Goal: Information Seeking & Learning: Check status

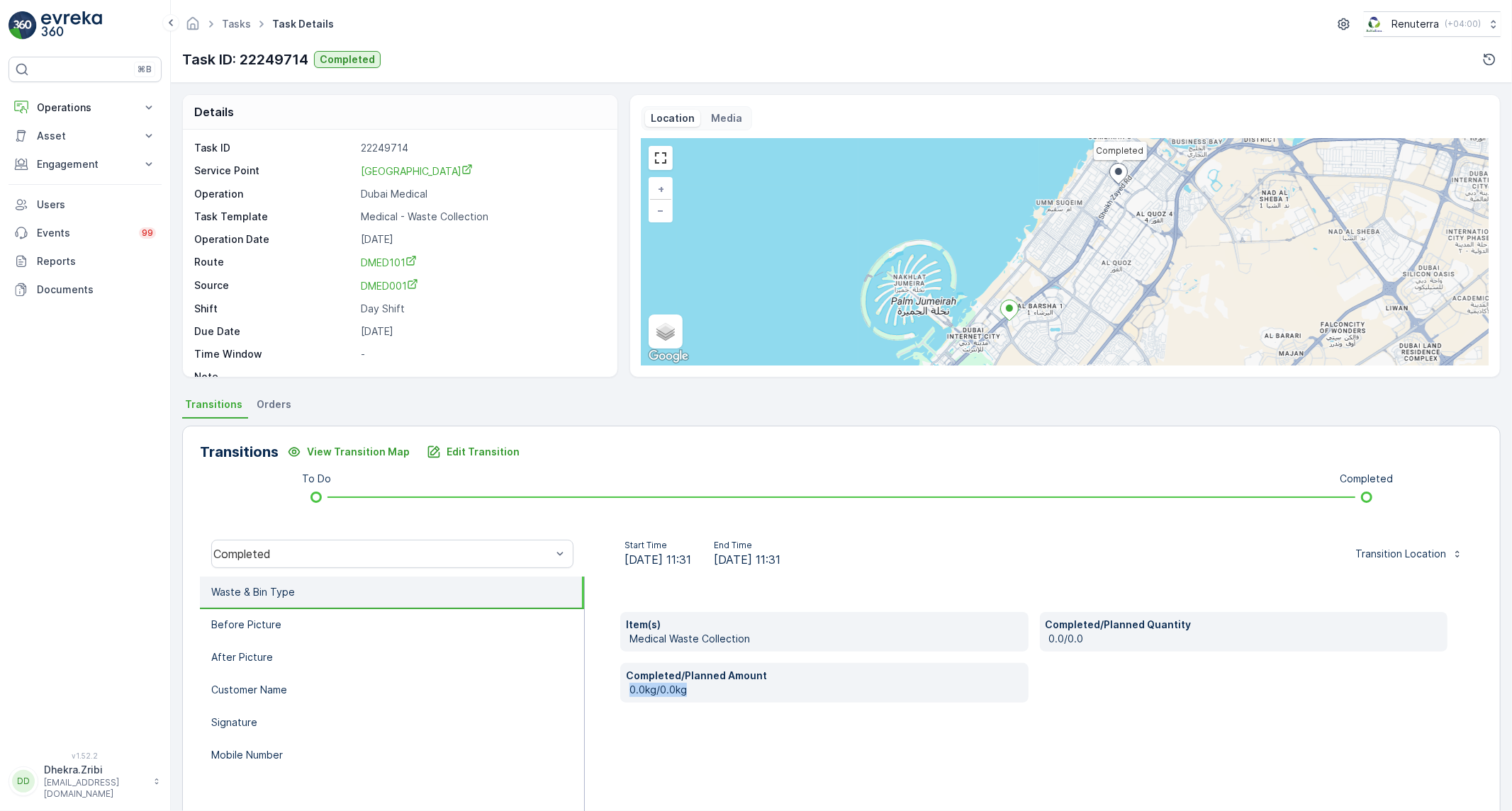
scroll to position [81, 0]
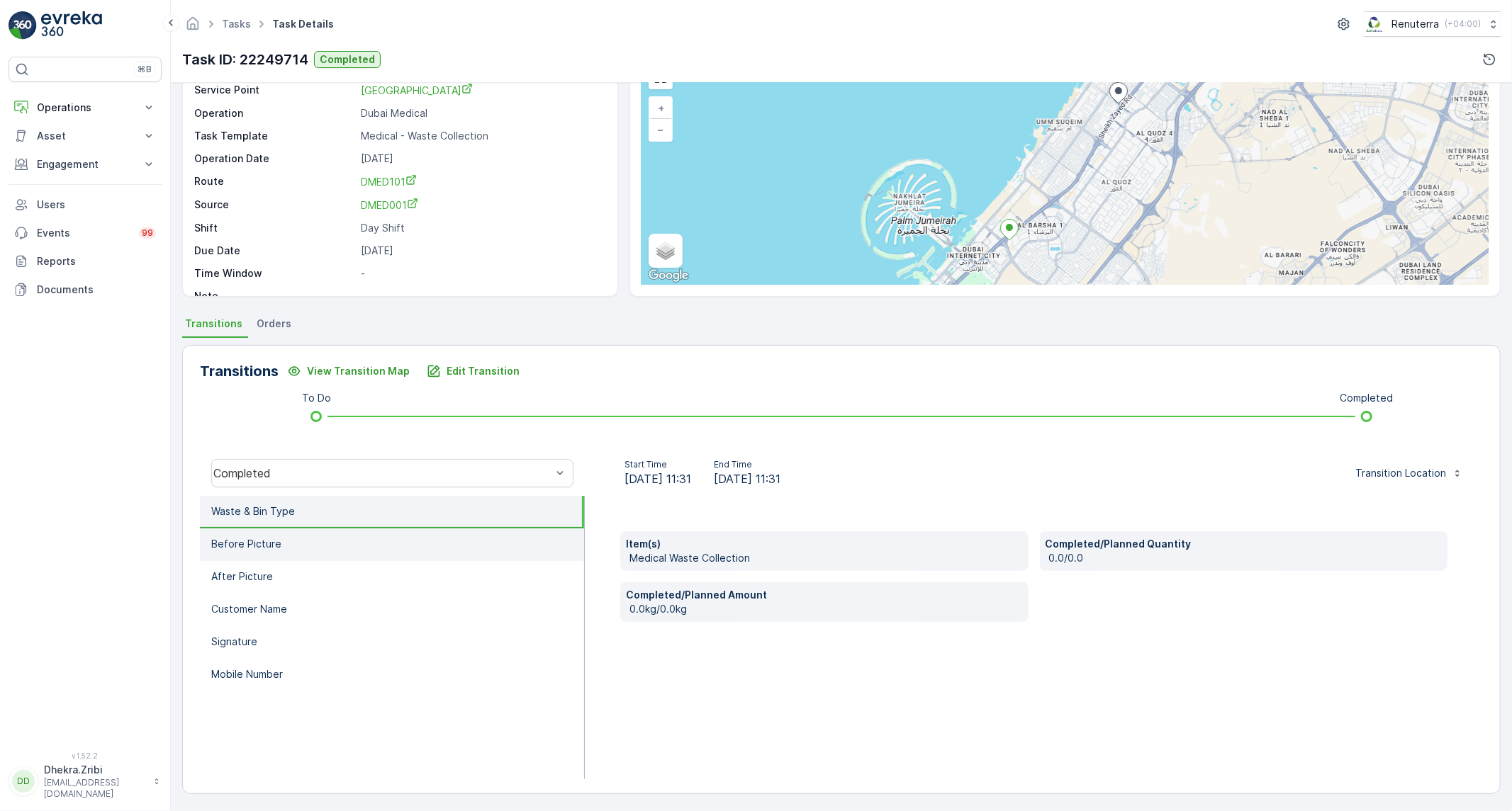
click at [239, 533] on li "Before Picture" at bounding box center [392, 545] width 384 height 33
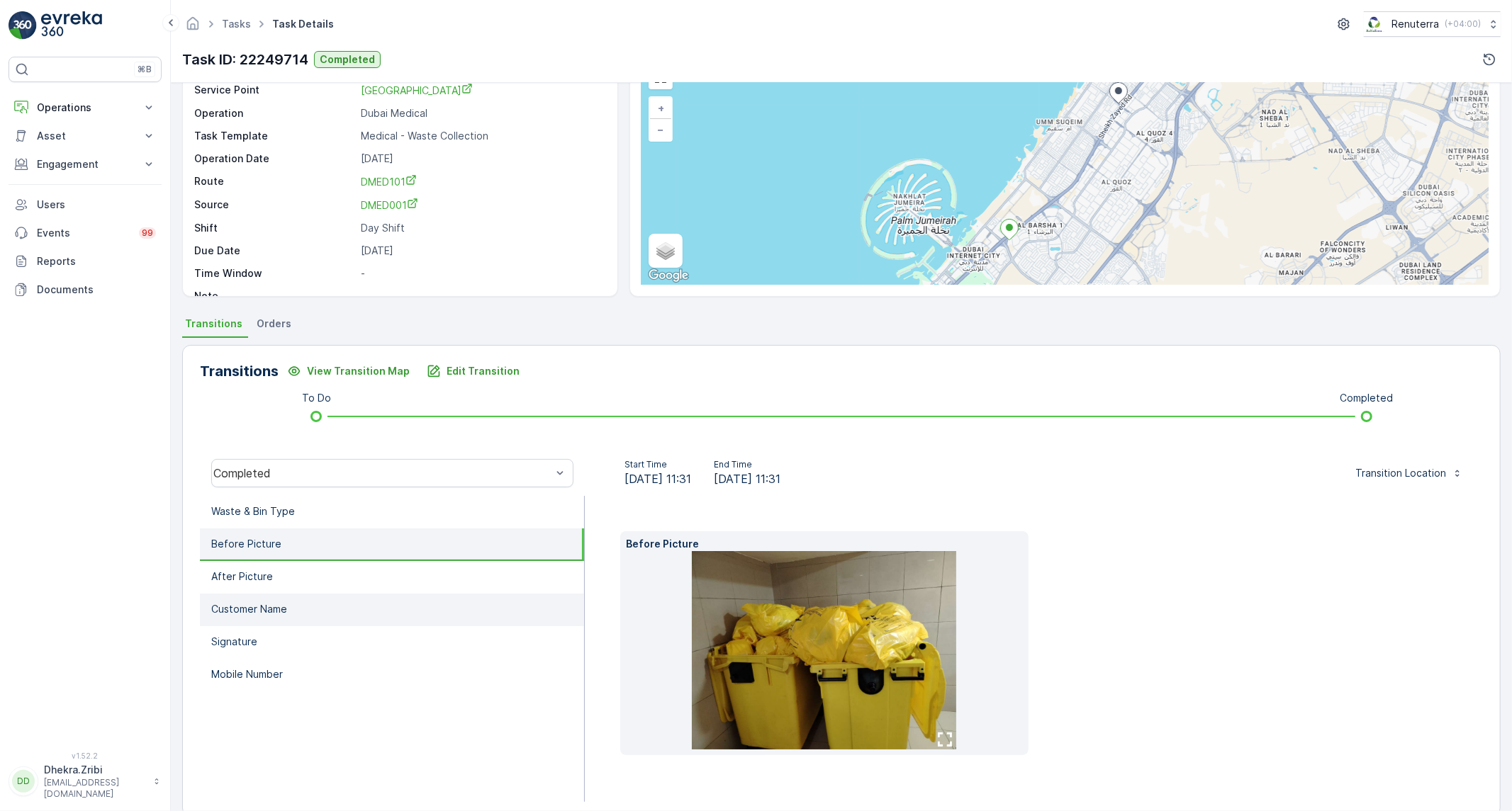
click at [356, 603] on li "Customer Name" at bounding box center [392, 610] width 384 height 33
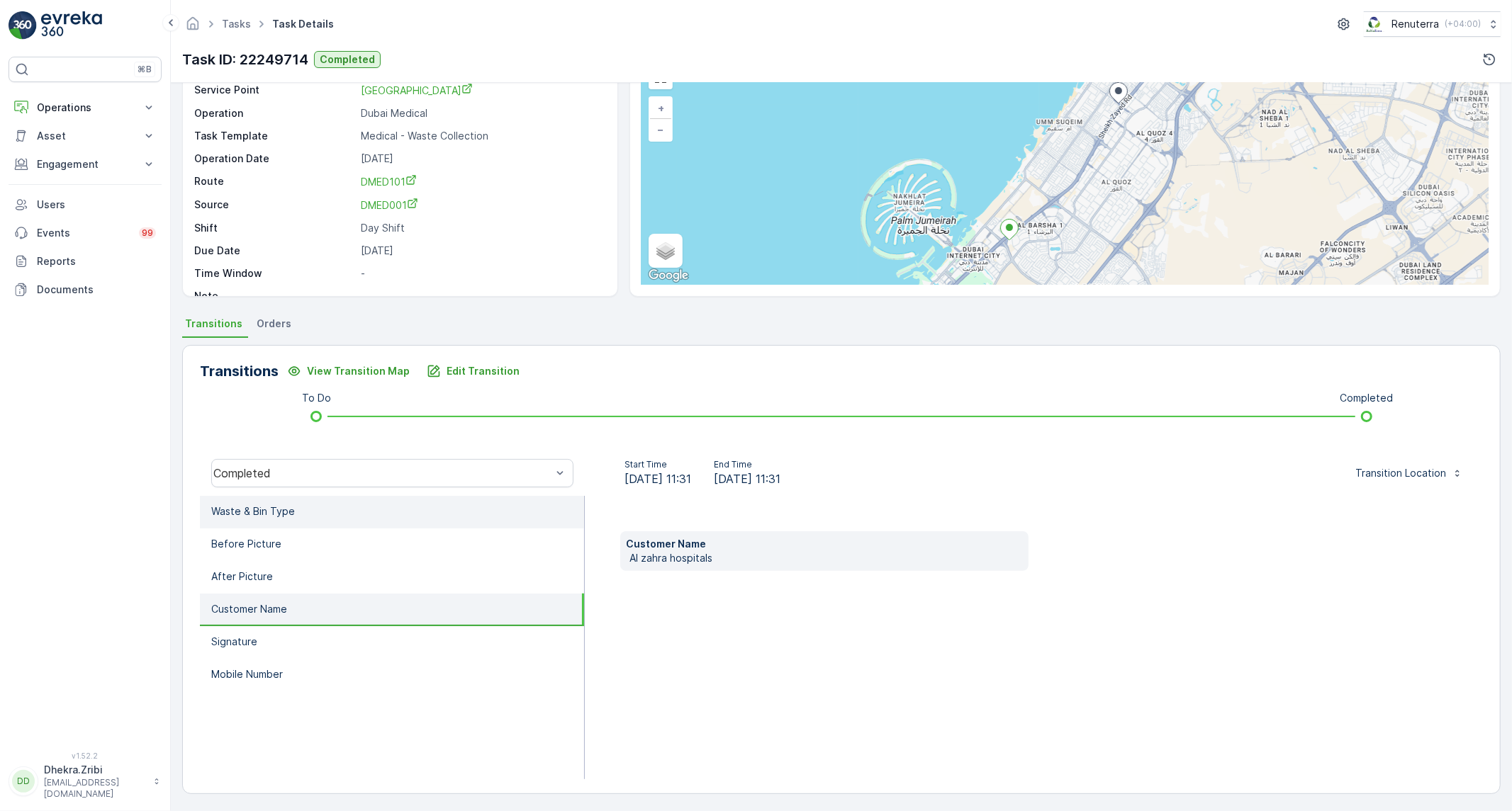
click at [355, 515] on li "Waste & Bin Type" at bounding box center [392, 512] width 384 height 33
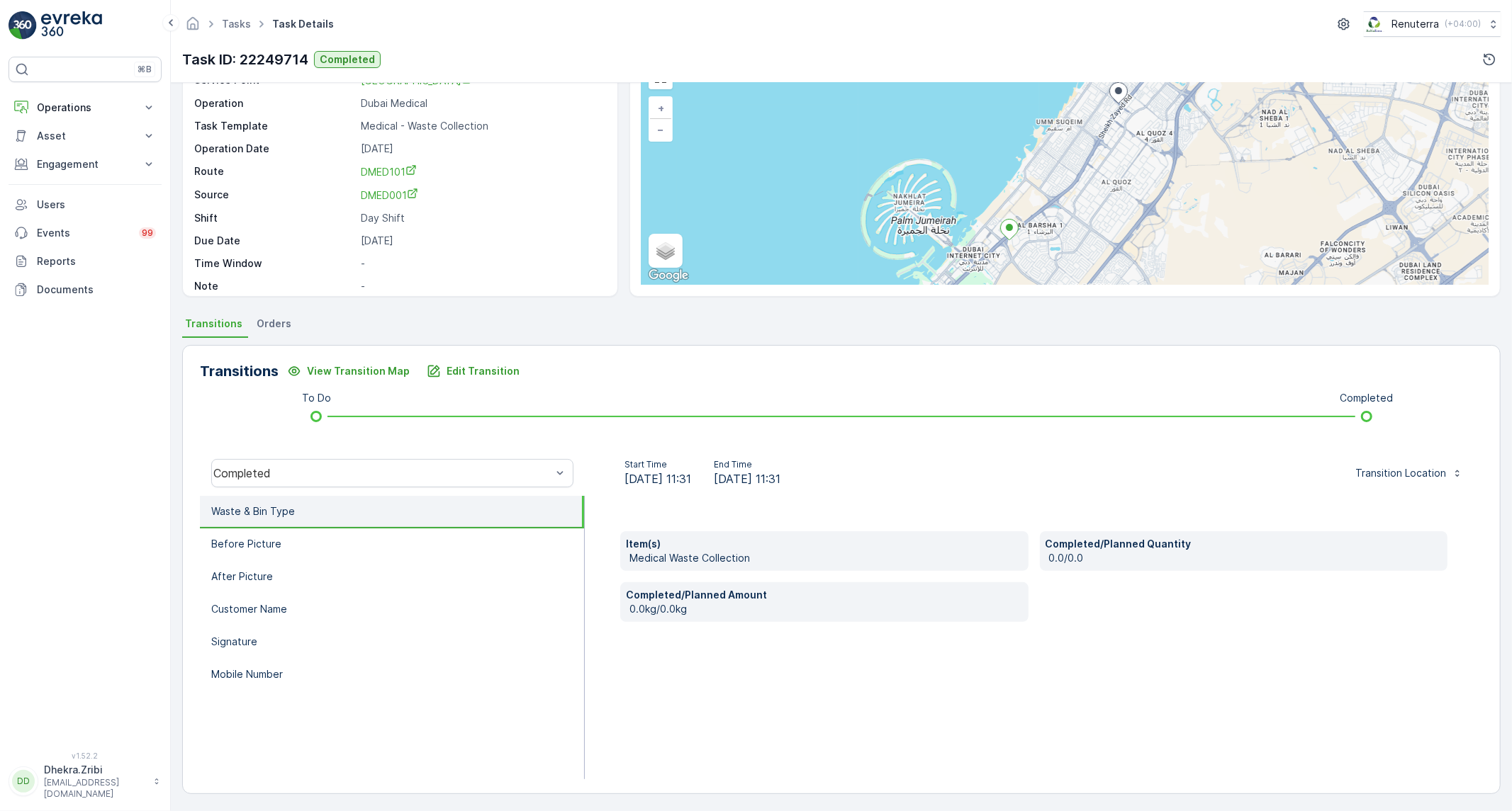
scroll to position [19, 0]
drag, startPoint x: 397, startPoint y: 209, endPoint x: 338, endPoint y: 210, distance: 59.0
click at [338, 210] on div "Shift Day Shift" at bounding box center [399, 209] width 408 height 14
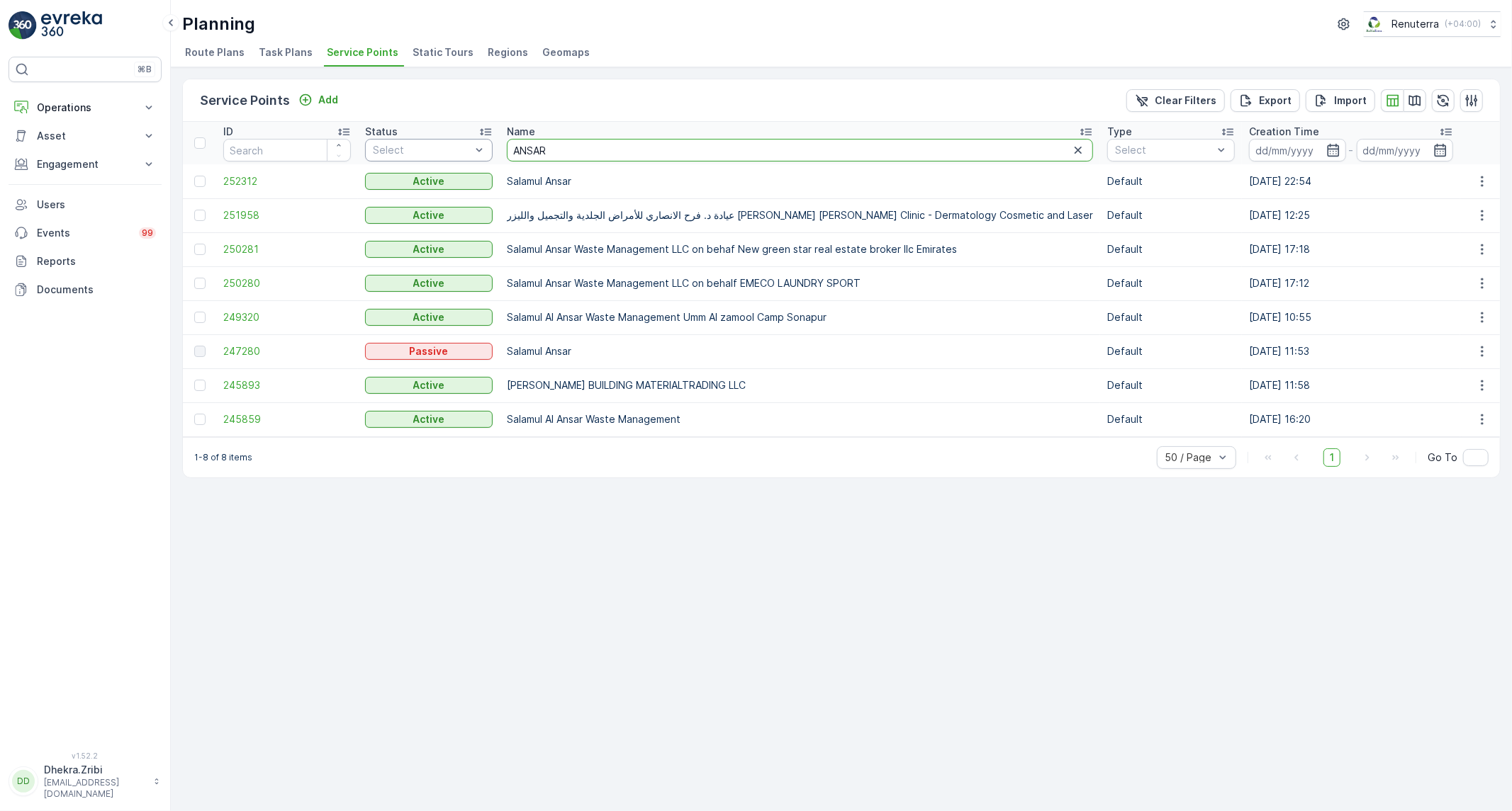
drag, startPoint x: 584, startPoint y: 150, endPoint x: 467, endPoint y: 154, distance: 117.1
type input "NA"
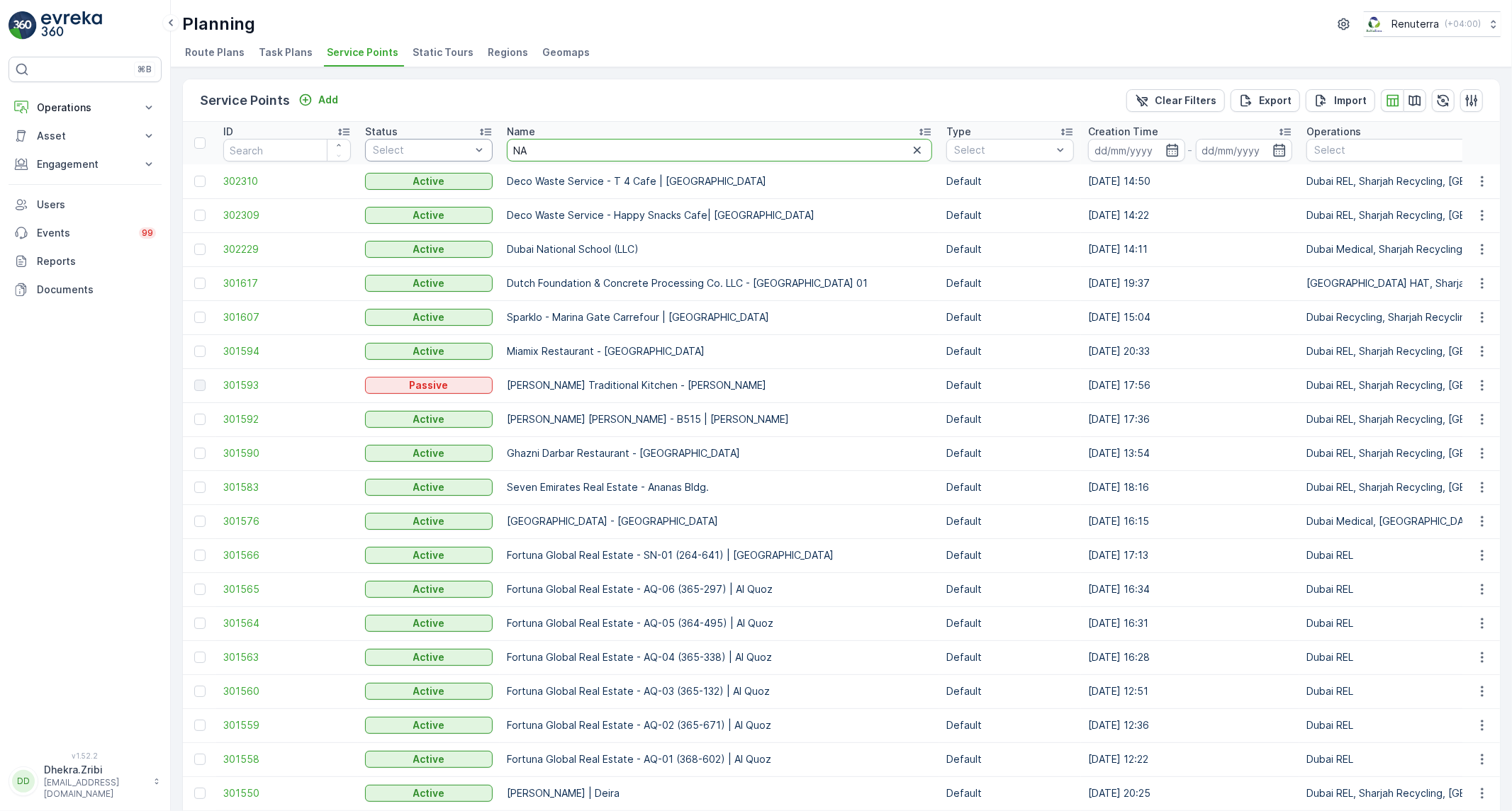
drag, startPoint x: 601, startPoint y: 158, endPoint x: 486, endPoint y: 146, distance: 115.6
type input "nA"
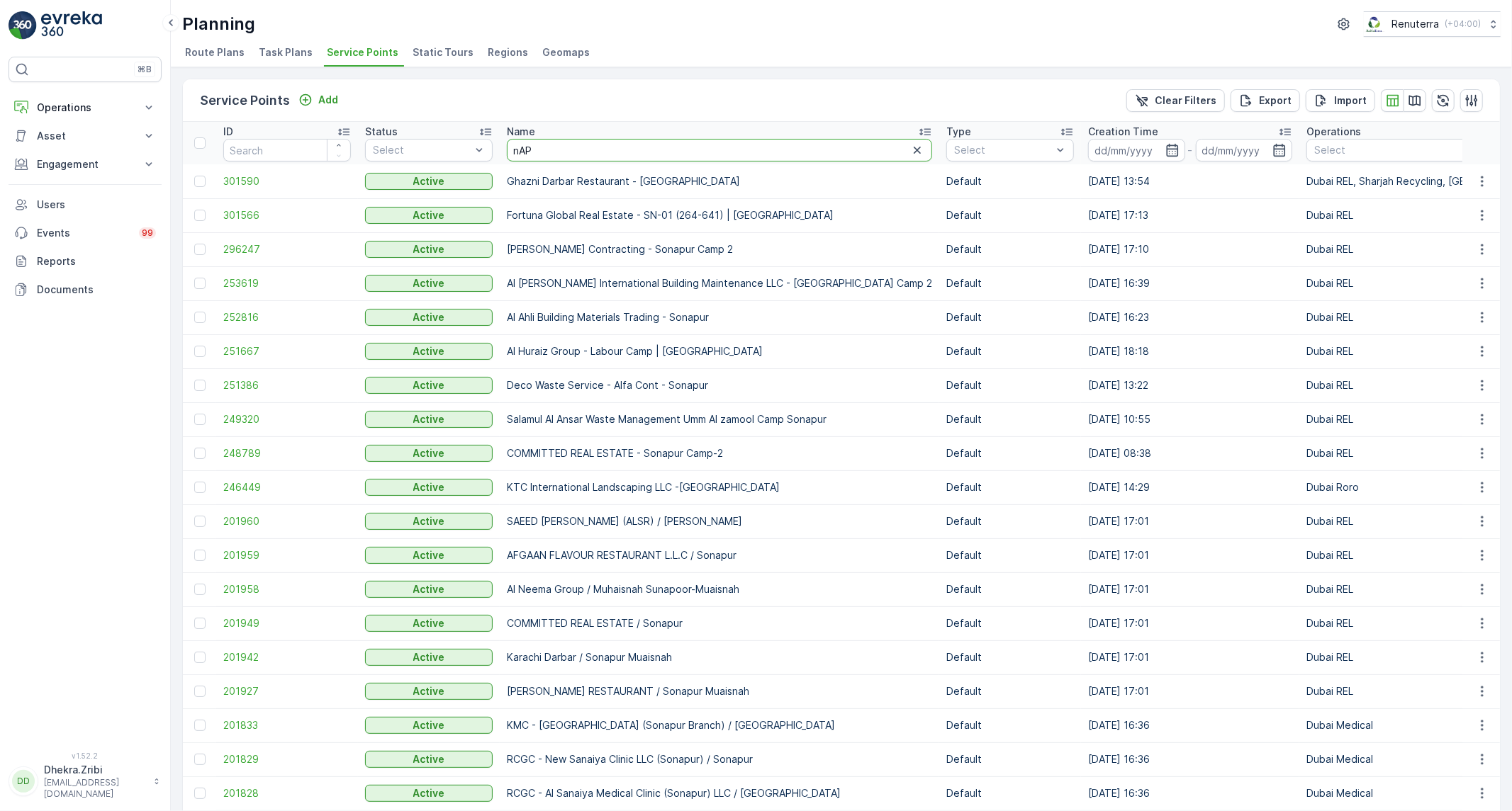
drag, startPoint x: 548, startPoint y: 151, endPoint x: 473, endPoint y: 118, distance: 81.9
click at [473, 118] on div "Service Points Add Clear Filters Export Import ID Status Select Name nAP Type S…" at bounding box center [841, 465] width 1318 height 774
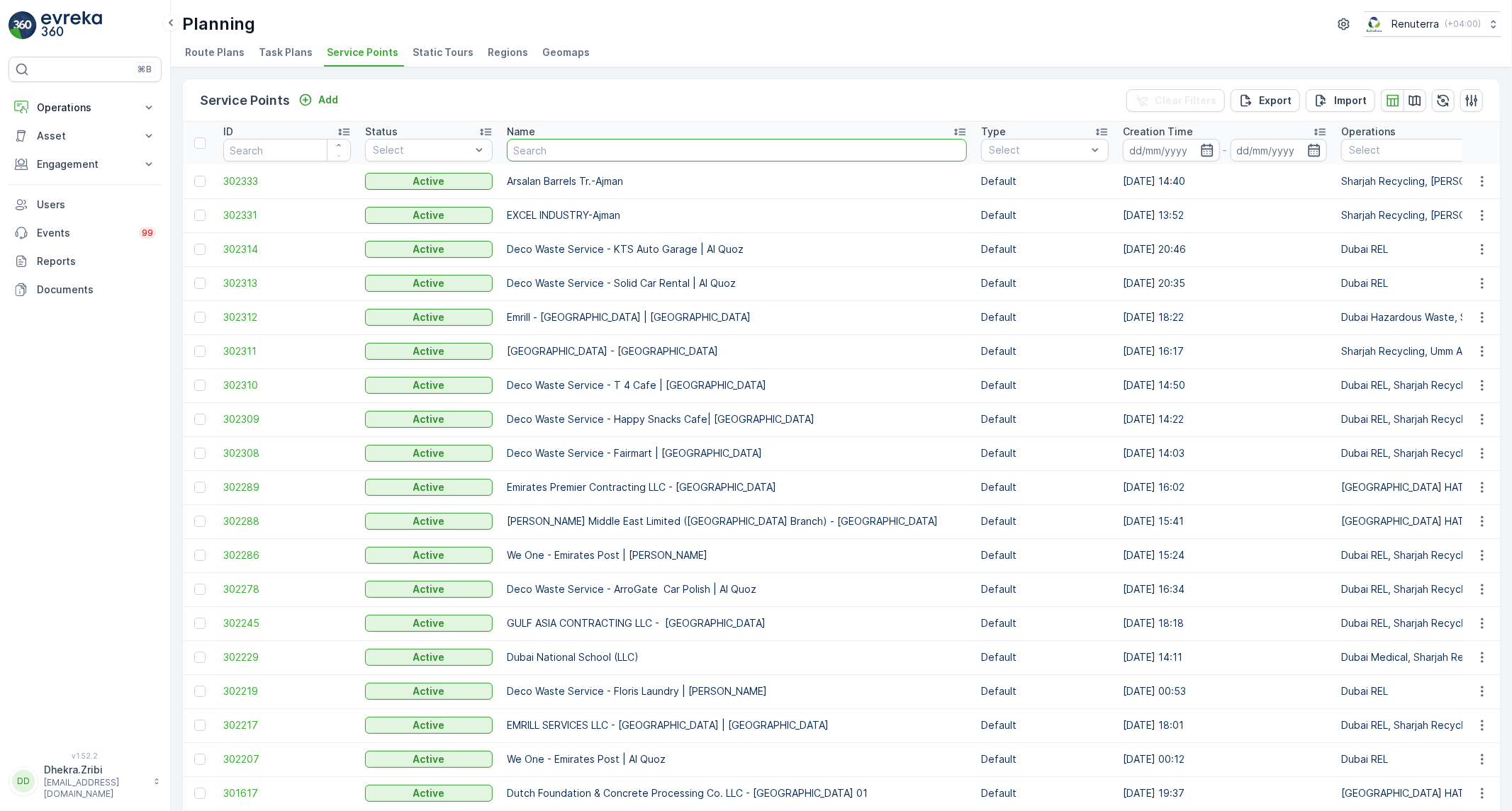
click at [643, 146] on input "text" at bounding box center [737, 150] width 460 height 22
type input "nAPJH"
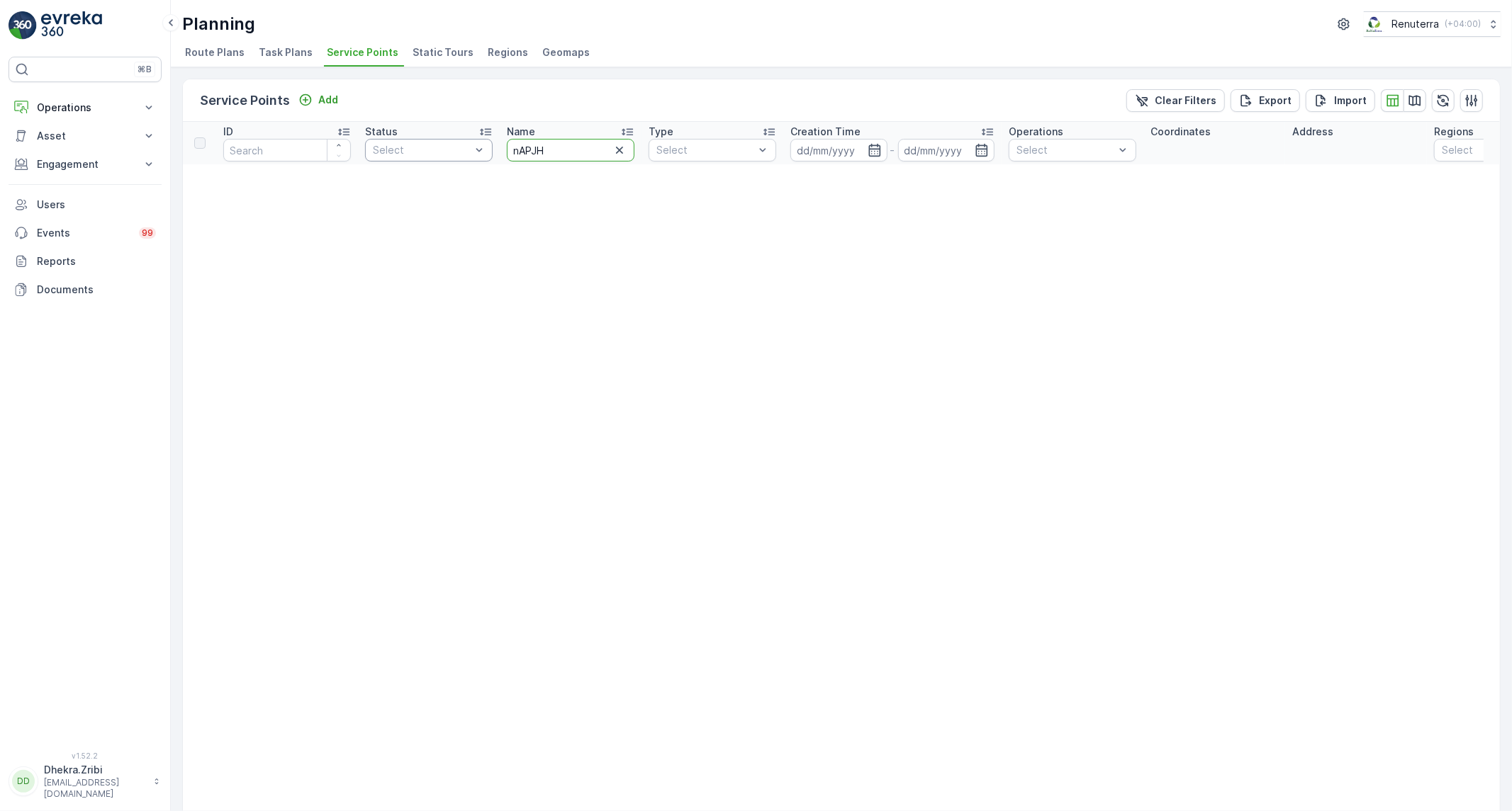
drag, startPoint x: 559, startPoint y: 144, endPoint x: 480, endPoint y: 144, distance: 79.0
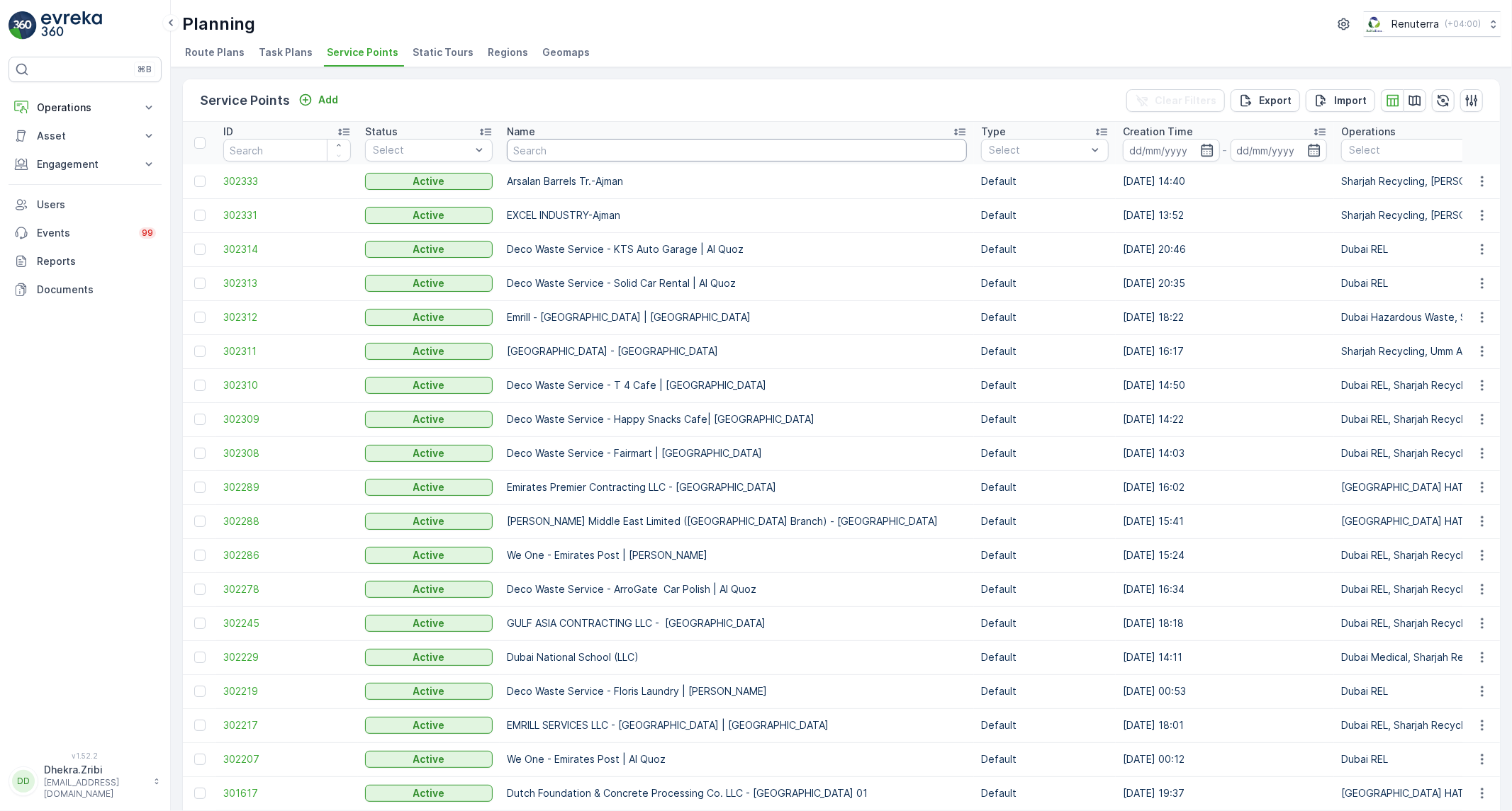
click at [525, 143] on input "text" at bounding box center [737, 150] width 460 height 22
type input "NAPH"
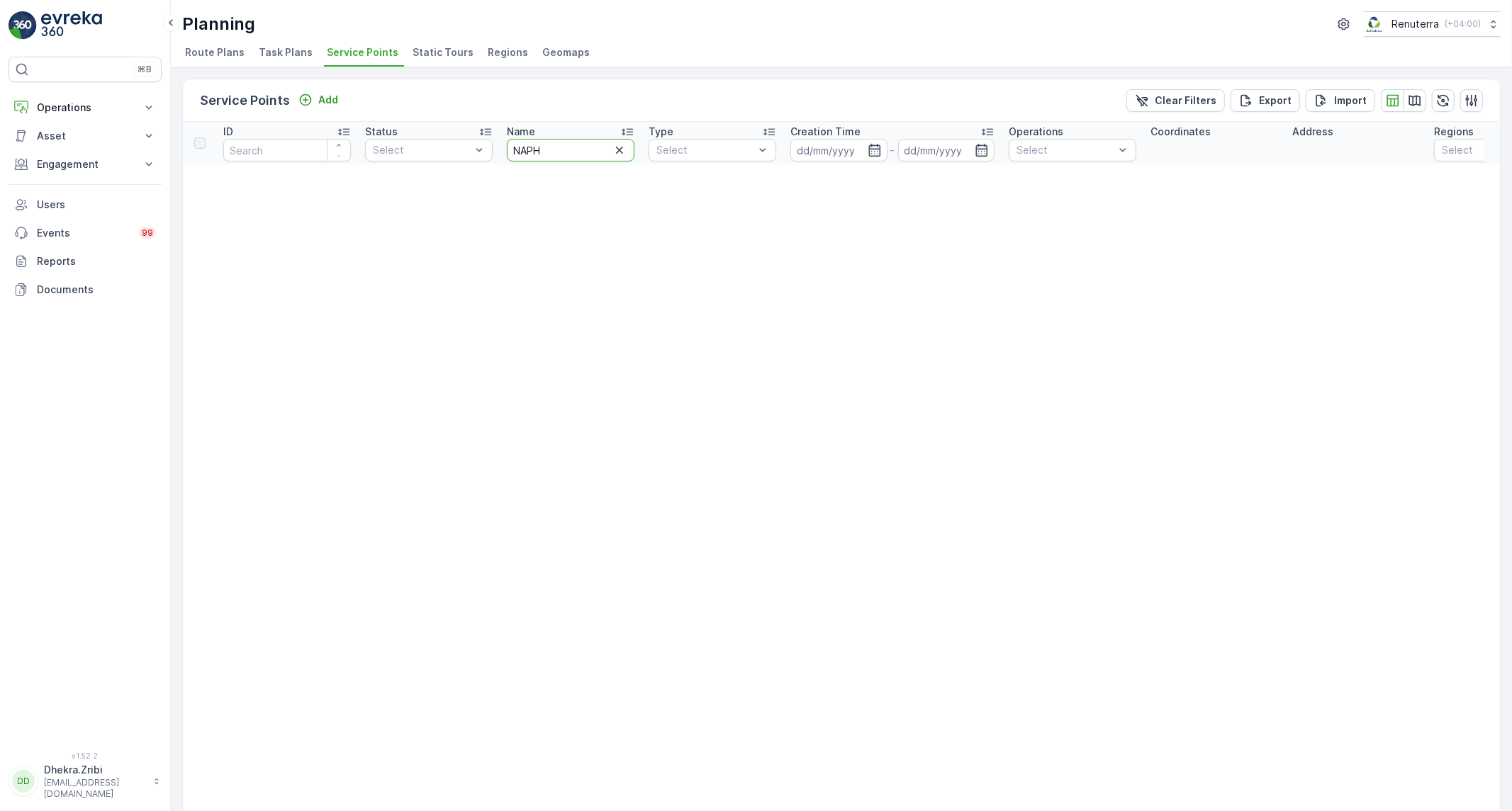
drag, startPoint x: 502, startPoint y: 158, endPoint x: 476, endPoint y: 165, distance: 26.9
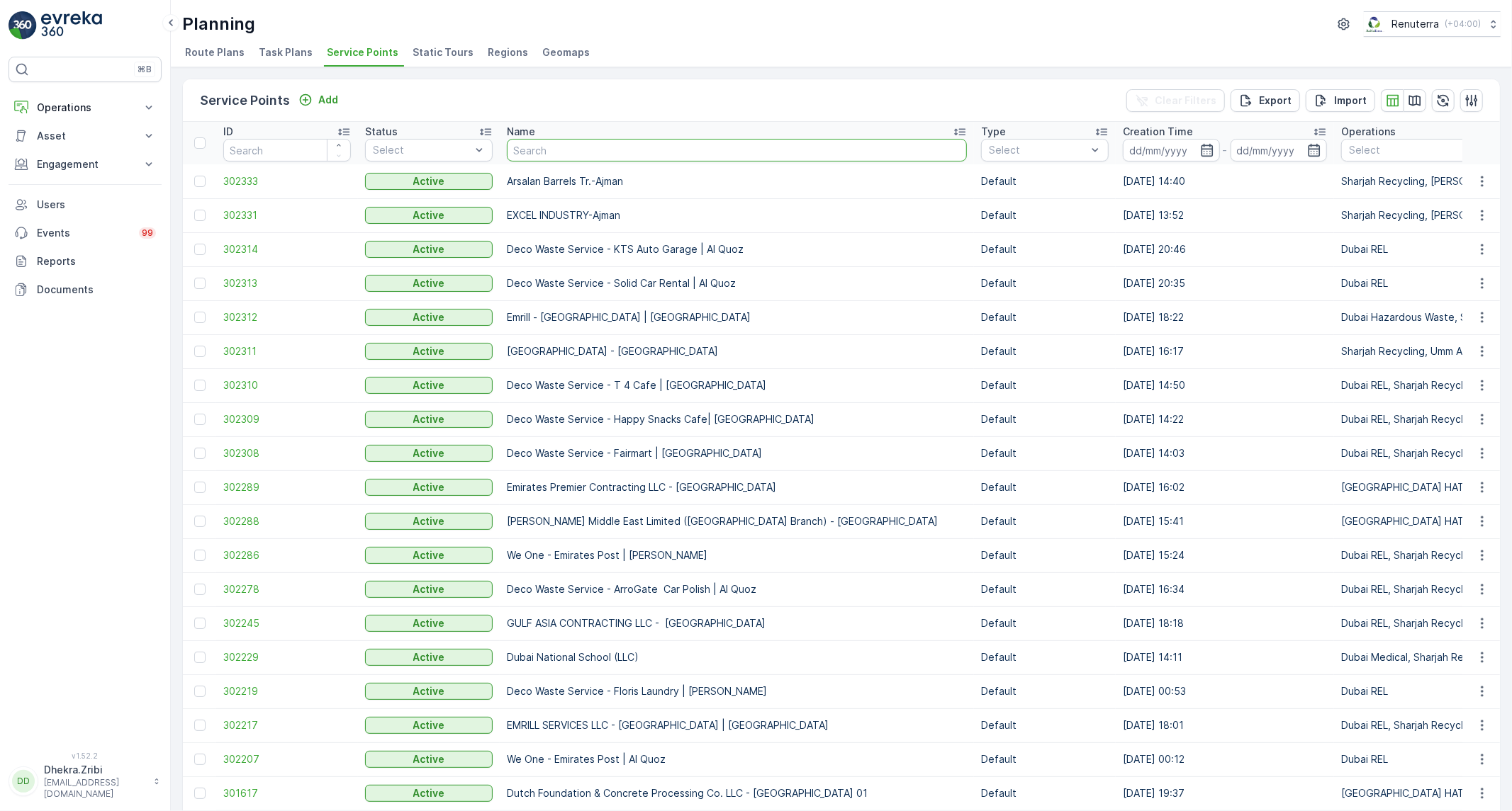
click at [802, 151] on input "text" at bounding box center [737, 150] width 460 height 22
type input "HGGJJHJ"
click at [802, 150] on input "text" at bounding box center [737, 150] width 460 height 22
type input "h"
type input "Naph"
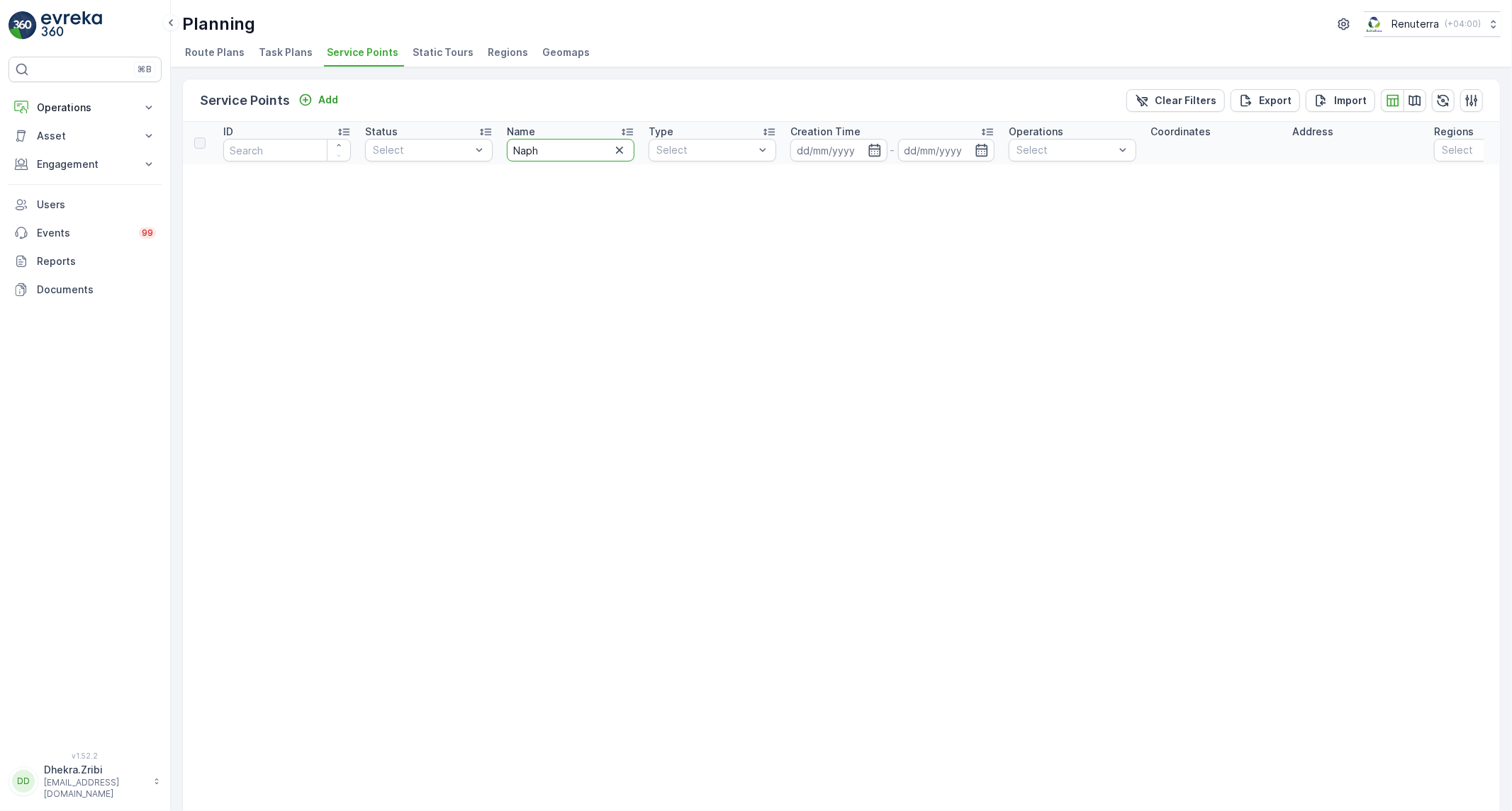
drag, startPoint x: 572, startPoint y: 143, endPoint x: 463, endPoint y: 137, distance: 109.2
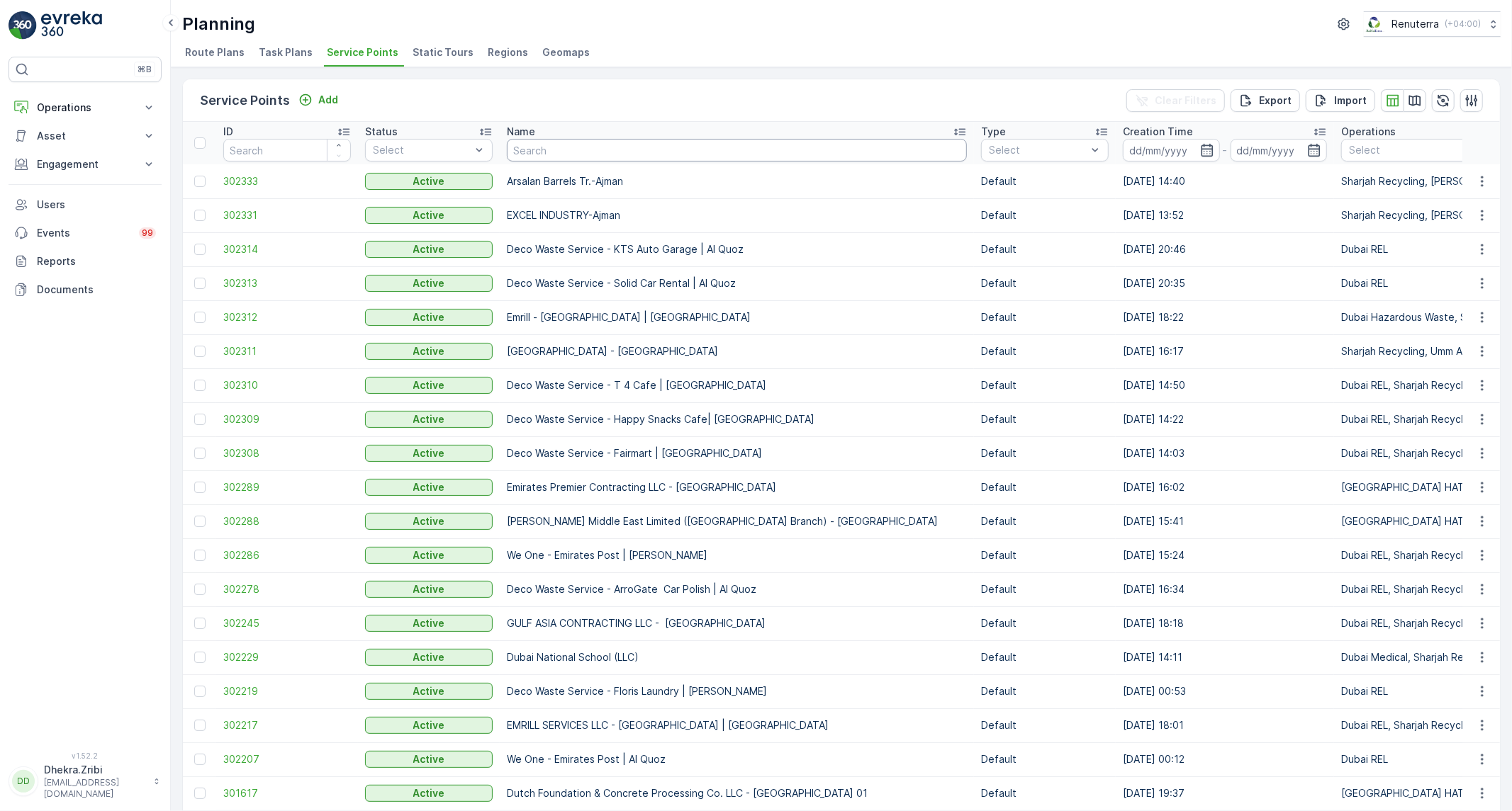
click at [591, 142] on input "text" at bounding box center [737, 150] width 460 height 22
type input "naph"
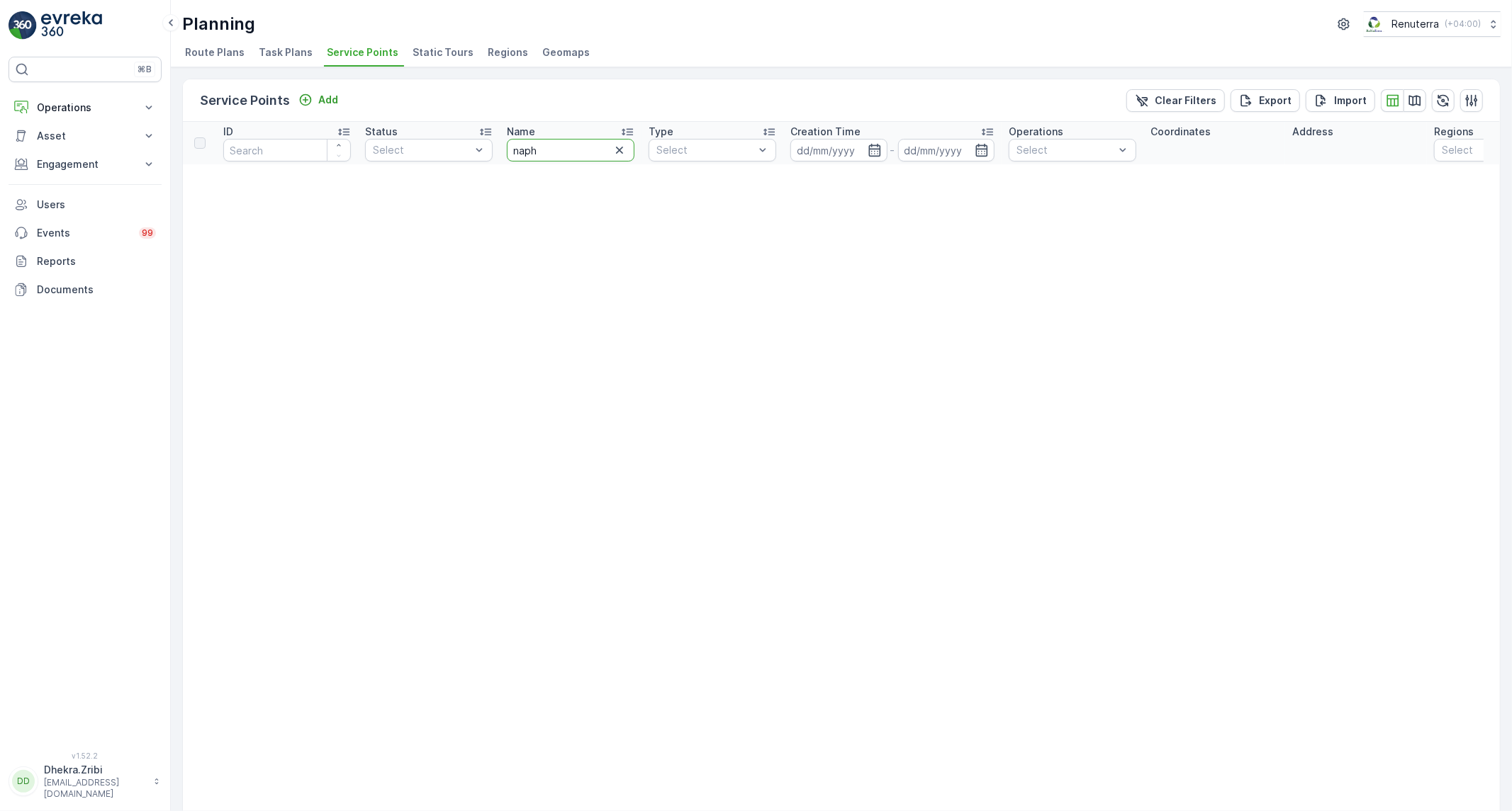
drag, startPoint x: 563, startPoint y: 156, endPoint x: 494, endPoint y: 152, distance: 69.1
click at [624, 145] on icon "button" at bounding box center [619, 150] width 14 height 14
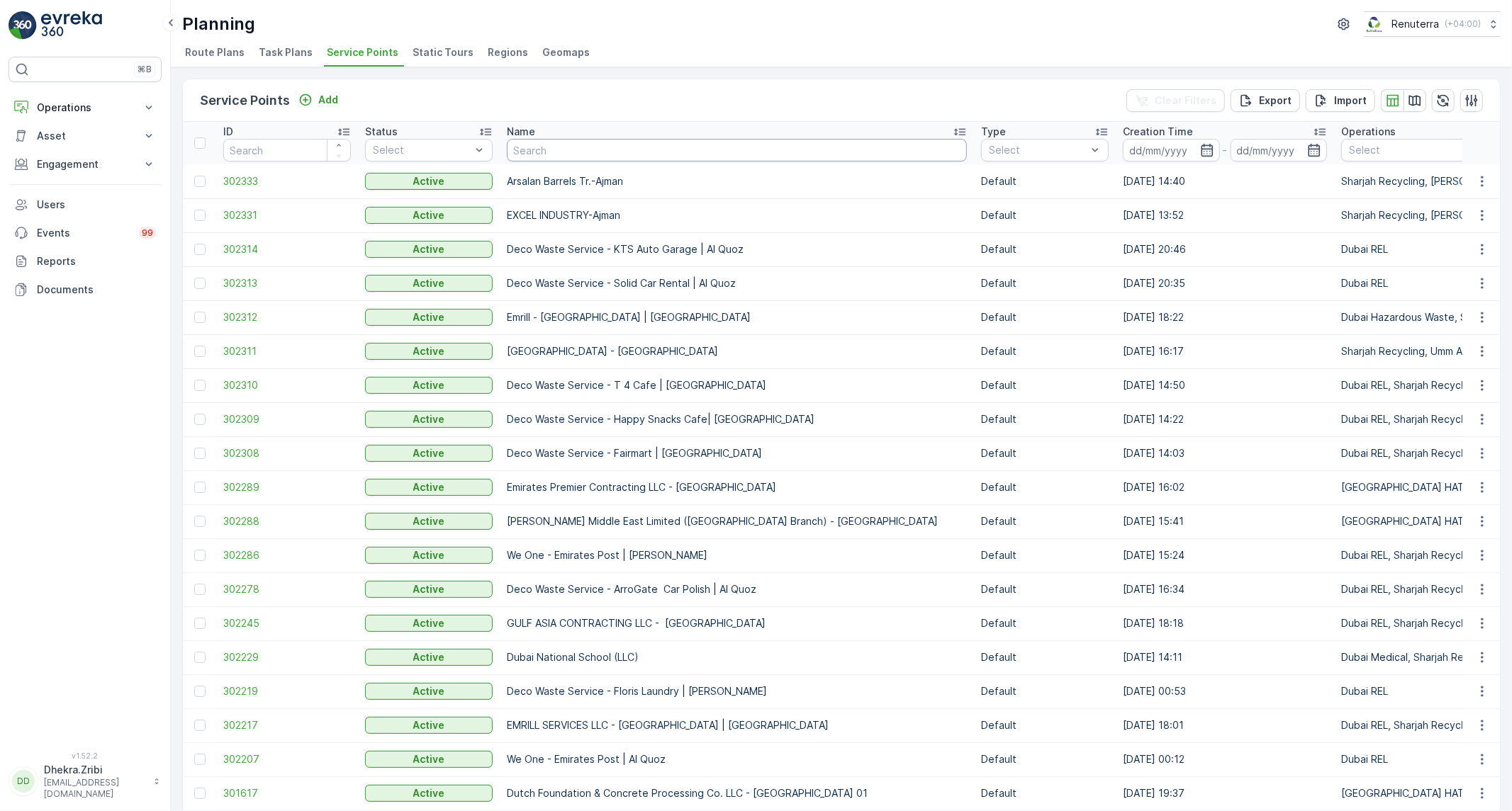
click at [690, 147] on input "text" at bounding box center [737, 150] width 460 height 22
type input "neph"
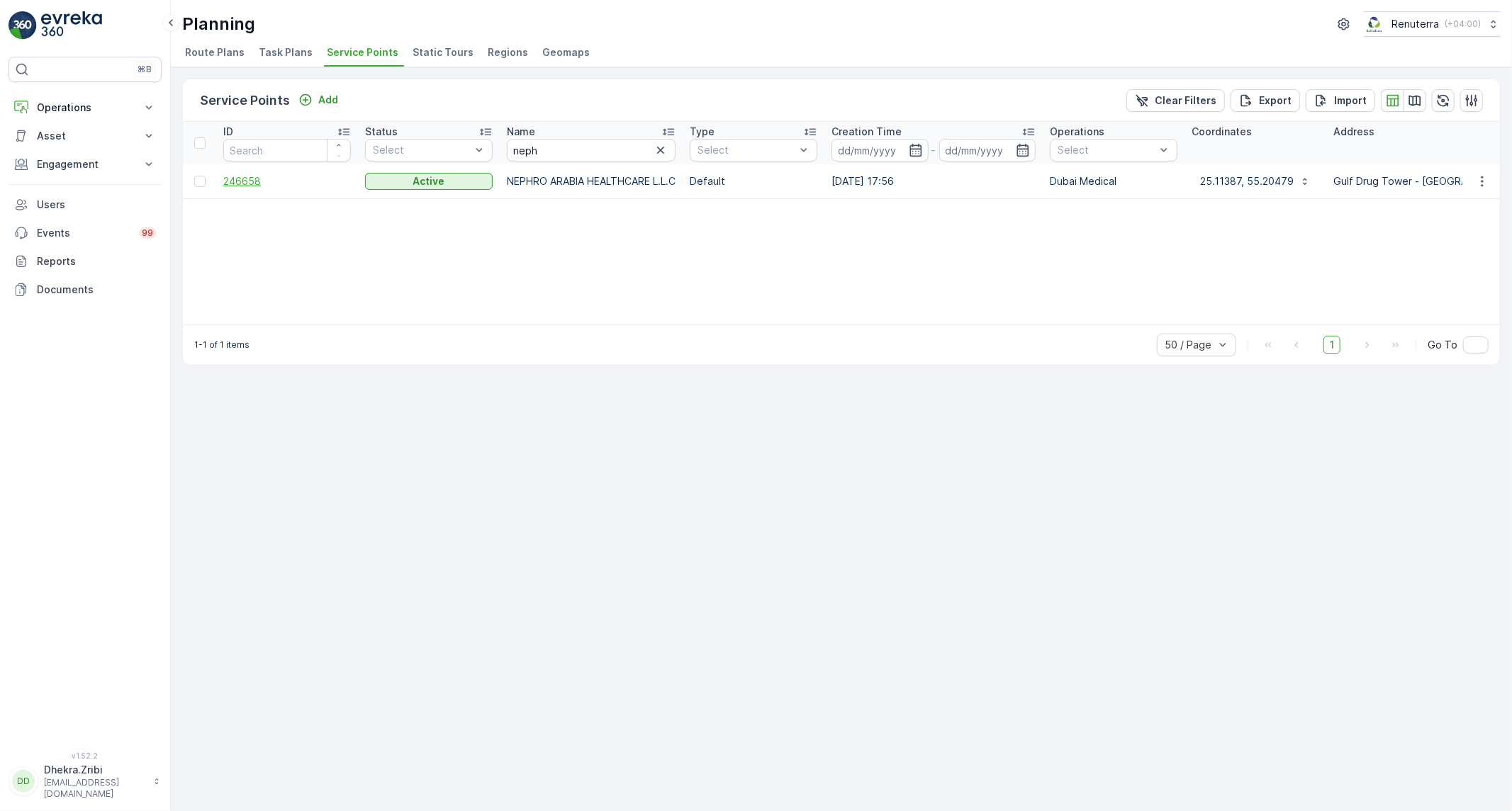
click at [246, 179] on span "246658" at bounding box center [287, 181] width 127 height 14
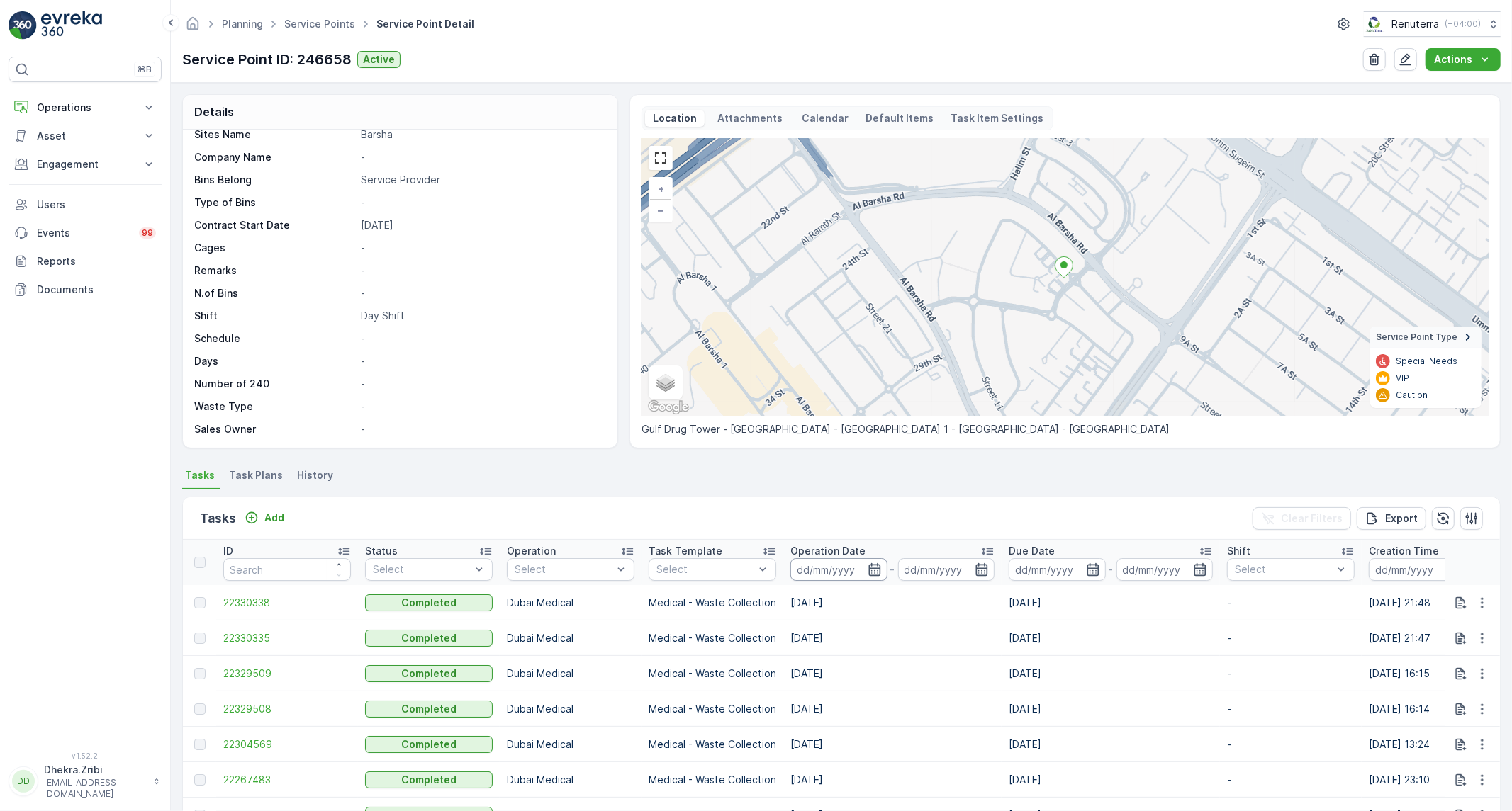
click at [864, 568] on input at bounding box center [839, 570] width 97 height 22
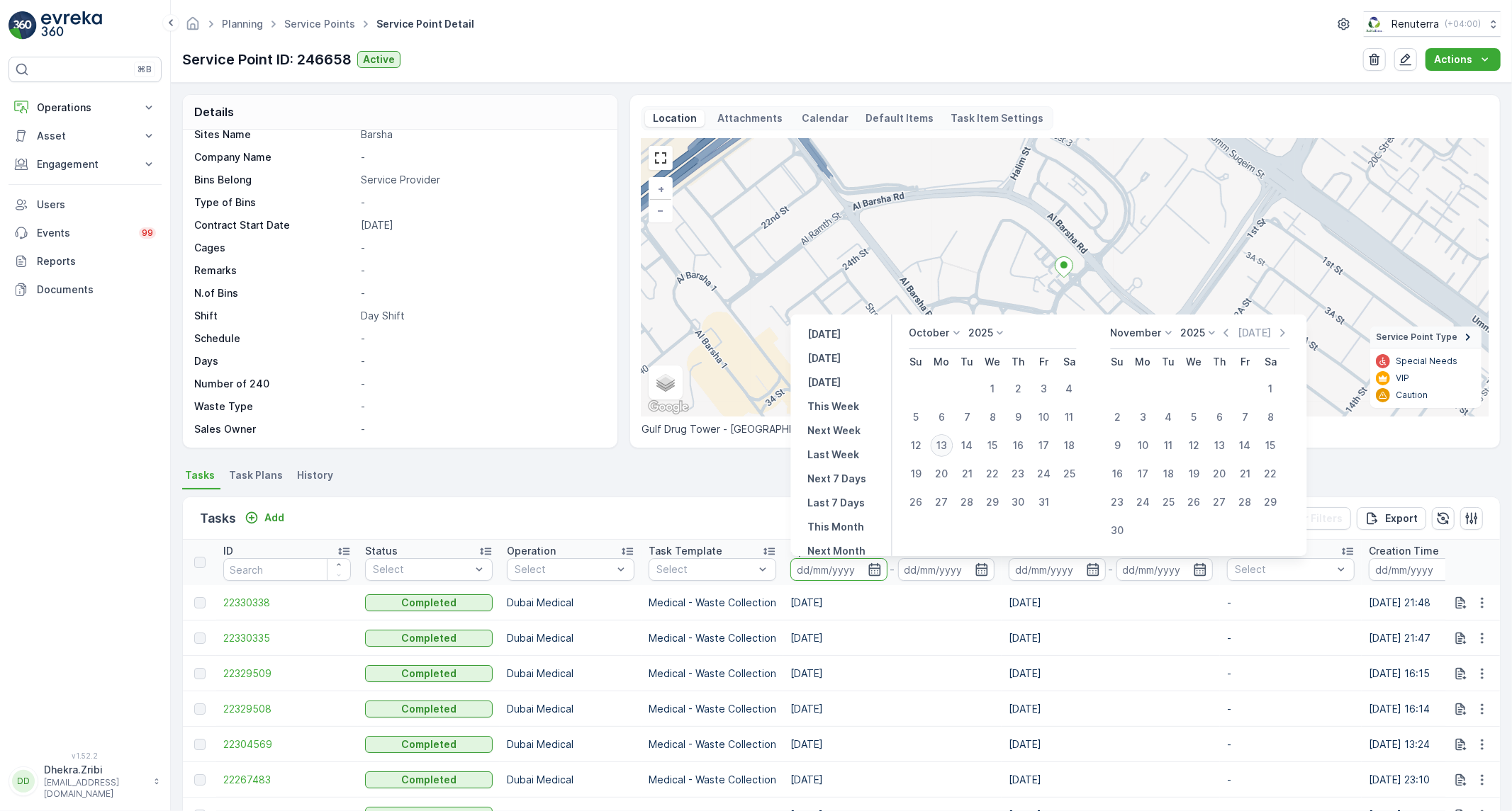
click at [944, 448] on div "13" at bounding box center [942, 446] width 22 height 22
type input "[DATE]"
click at [619, 498] on div "Tasks Add Clear Filters Export" at bounding box center [840, 518] width 1317 height 42
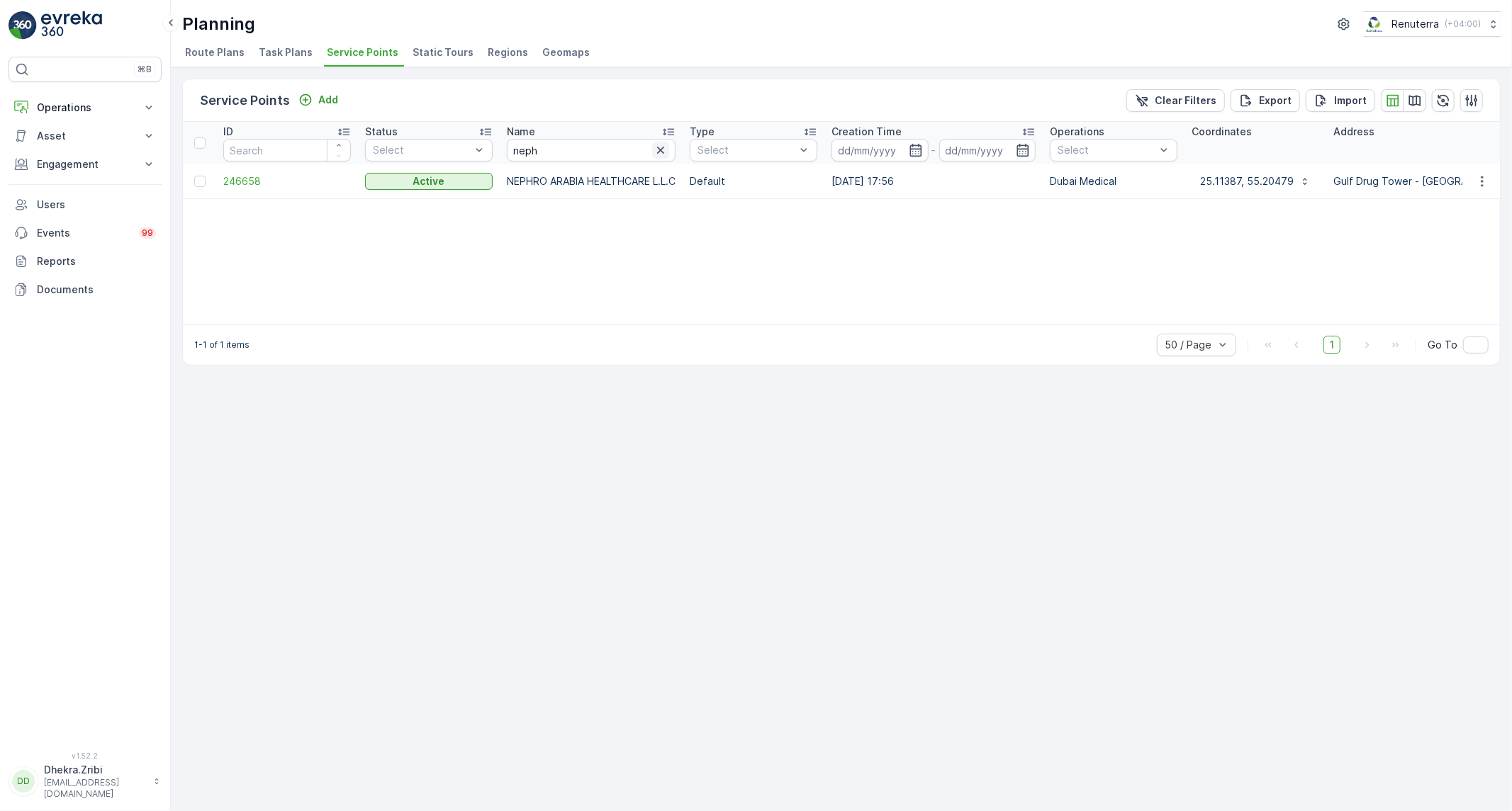
click at [667, 152] on icon "button" at bounding box center [660, 150] width 14 height 14
